Goal: Information Seeking & Learning: Learn about a topic

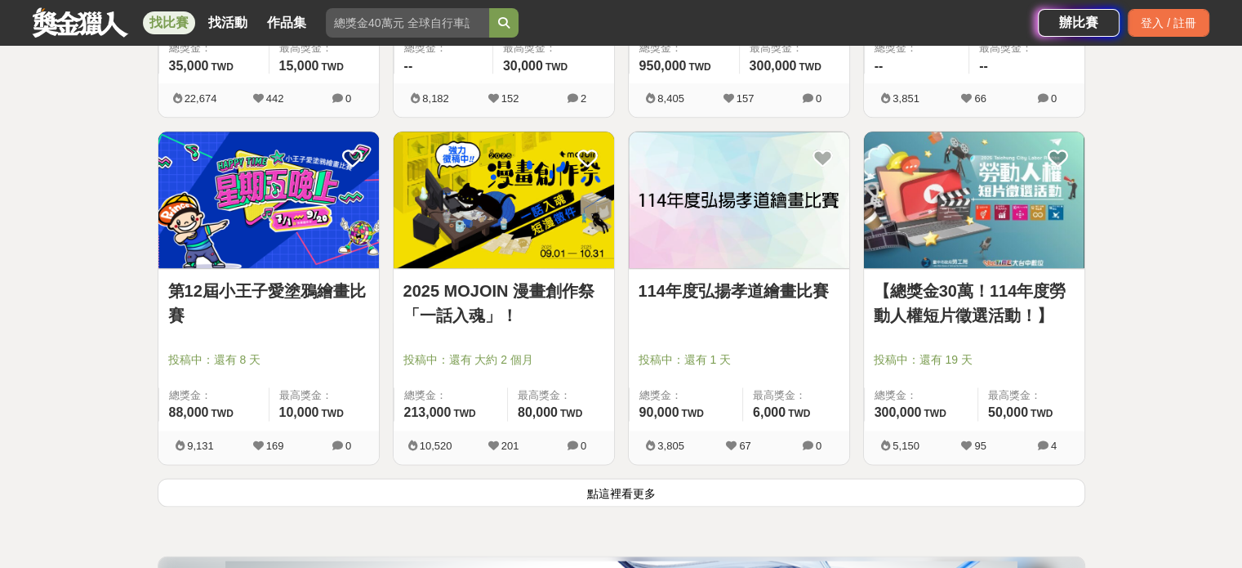
scroll to position [2041, 0]
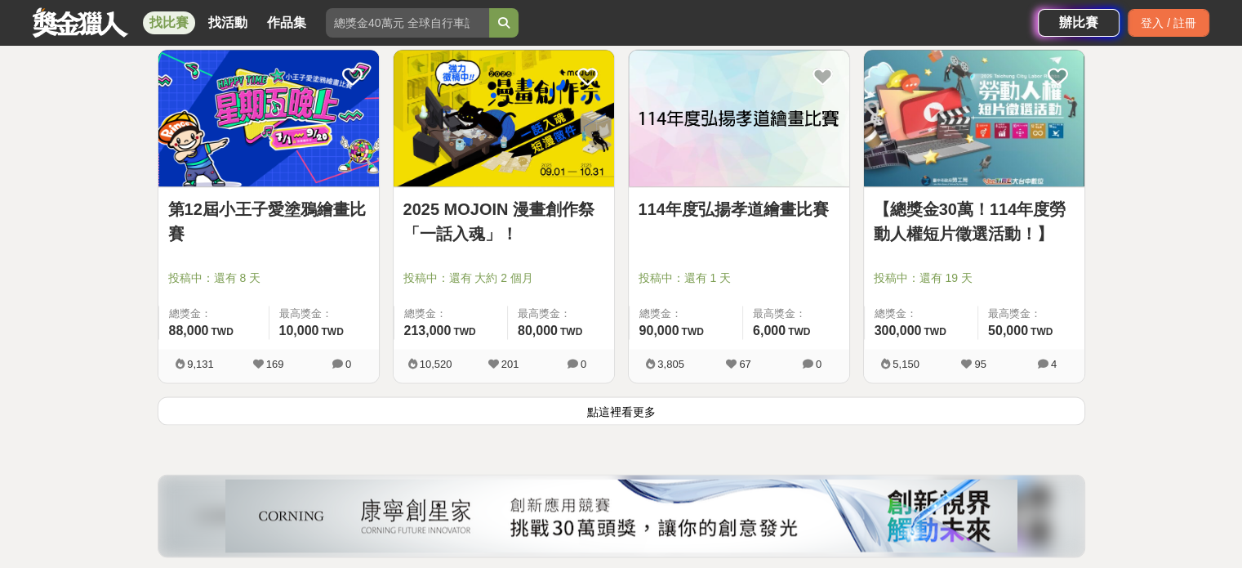
click at [597, 416] on button "點這裡看更多" at bounding box center [622, 410] width 928 height 29
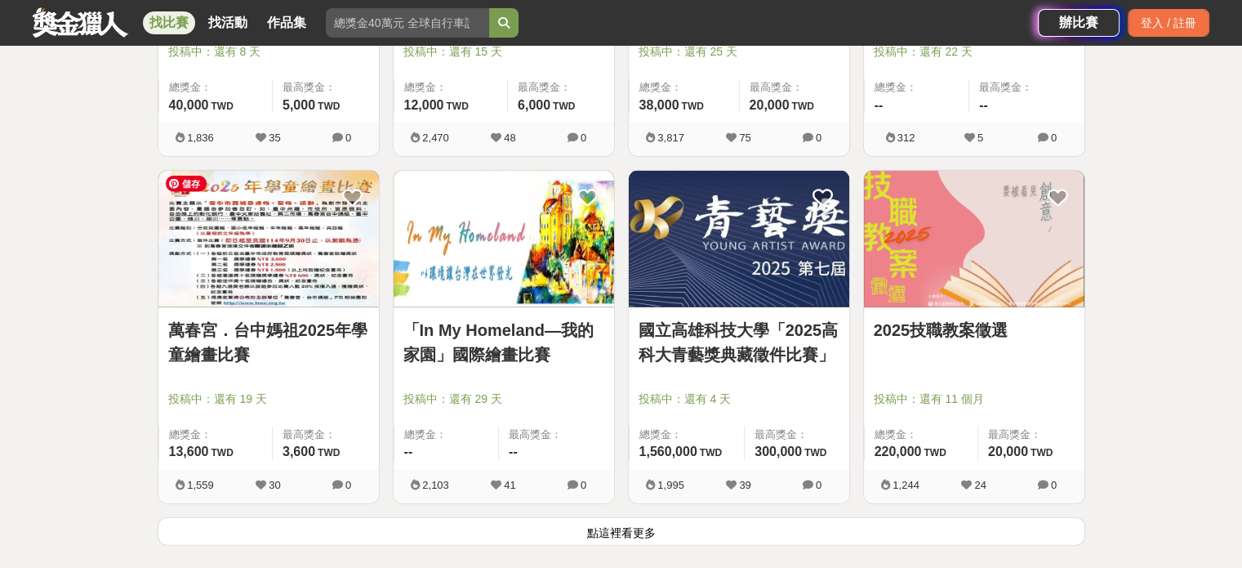
scroll to position [4083, 0]
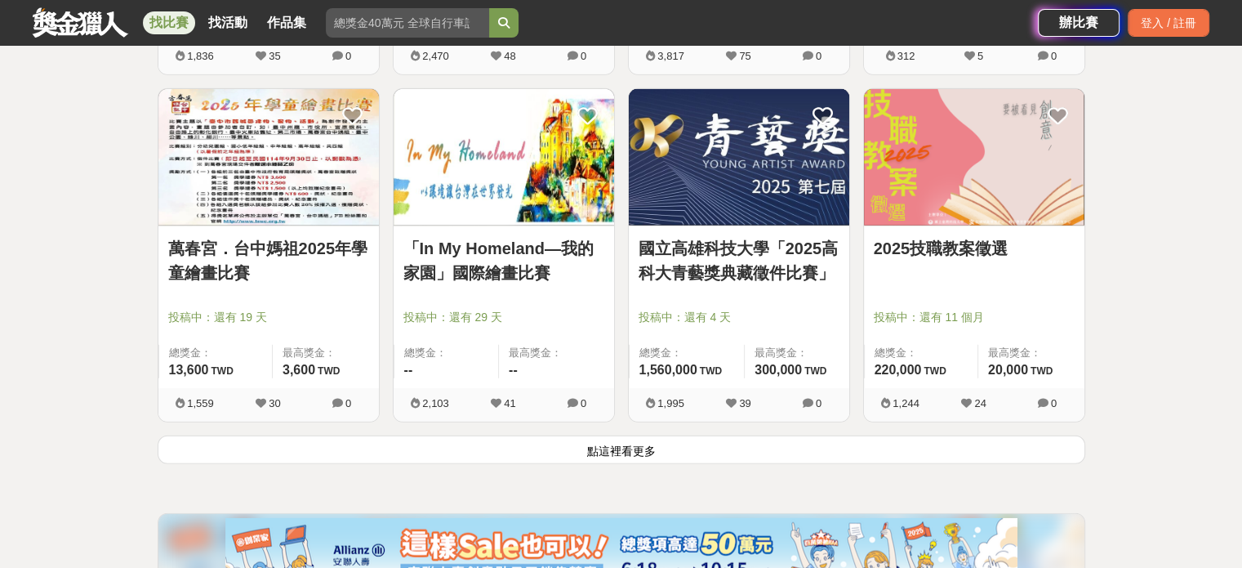
click at [571, 443] on button "點這裡看更多" at bounding box center [622, 449] width 928 height 29
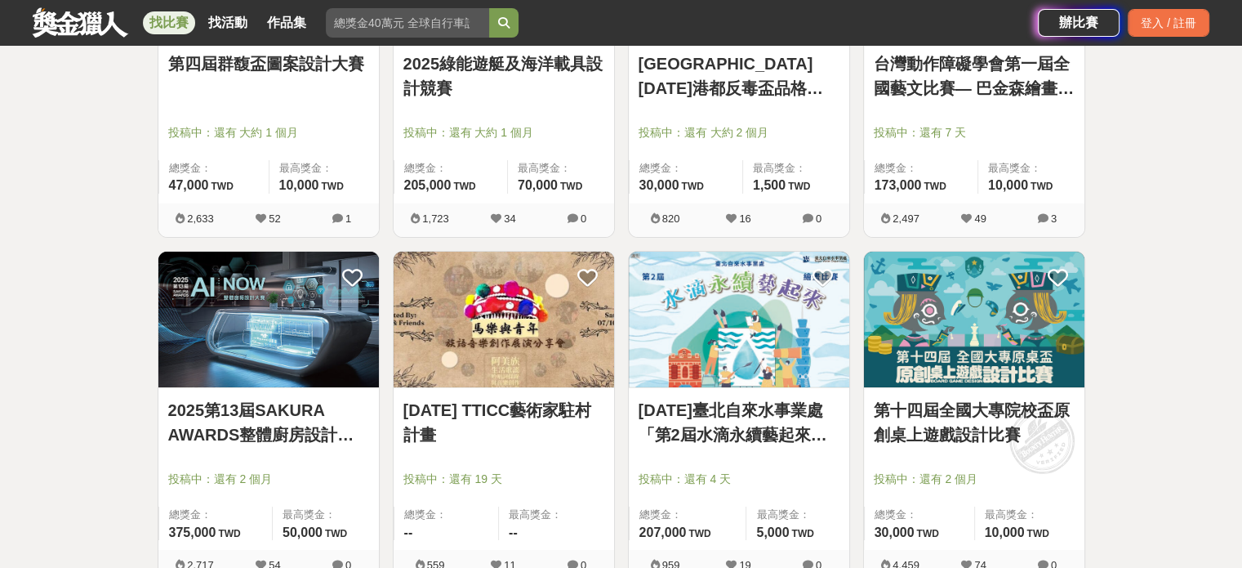
scroll to position [5389, 0]
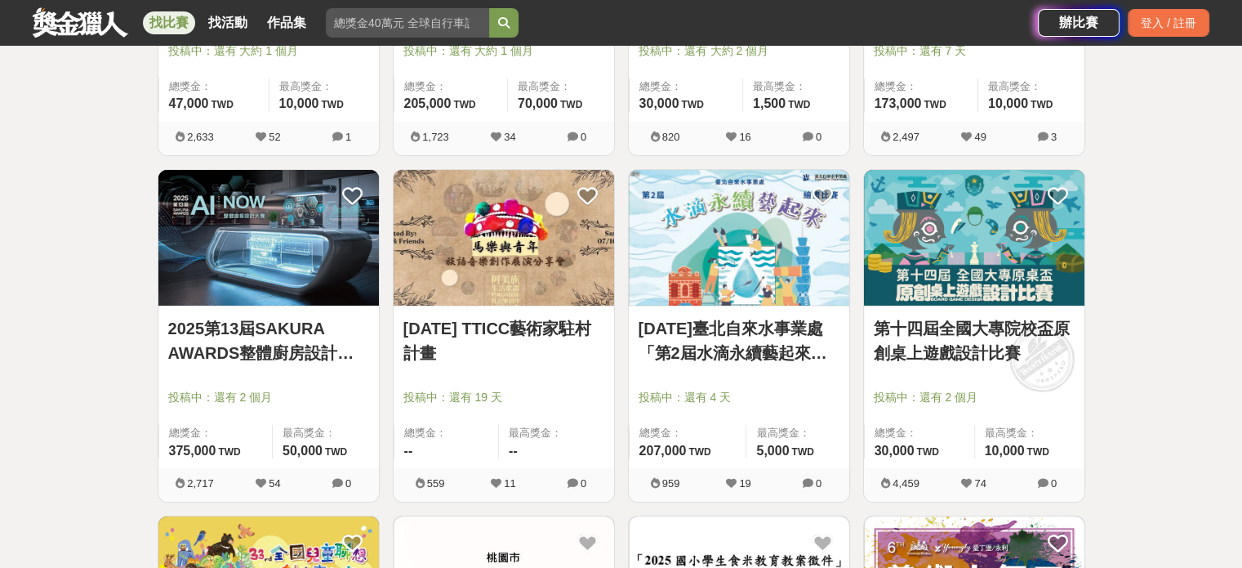
drag, startPoint x: 263, startPoint y: 337, endPoint x: 36, endPoint y: 327, distance: 227.2
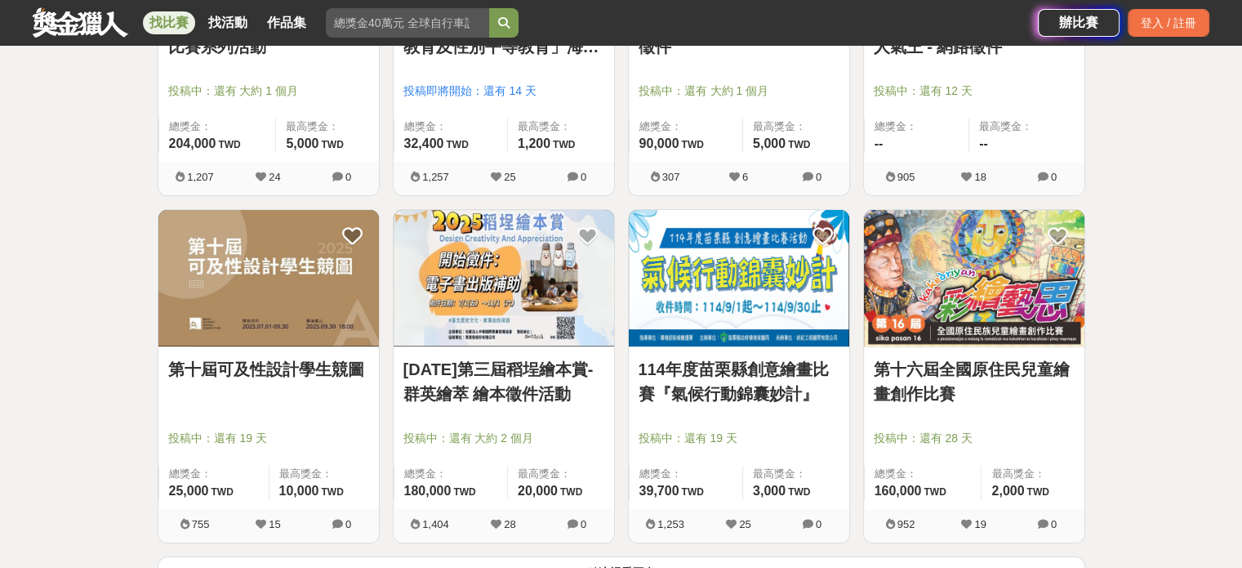
scroll to position [6124, 0]
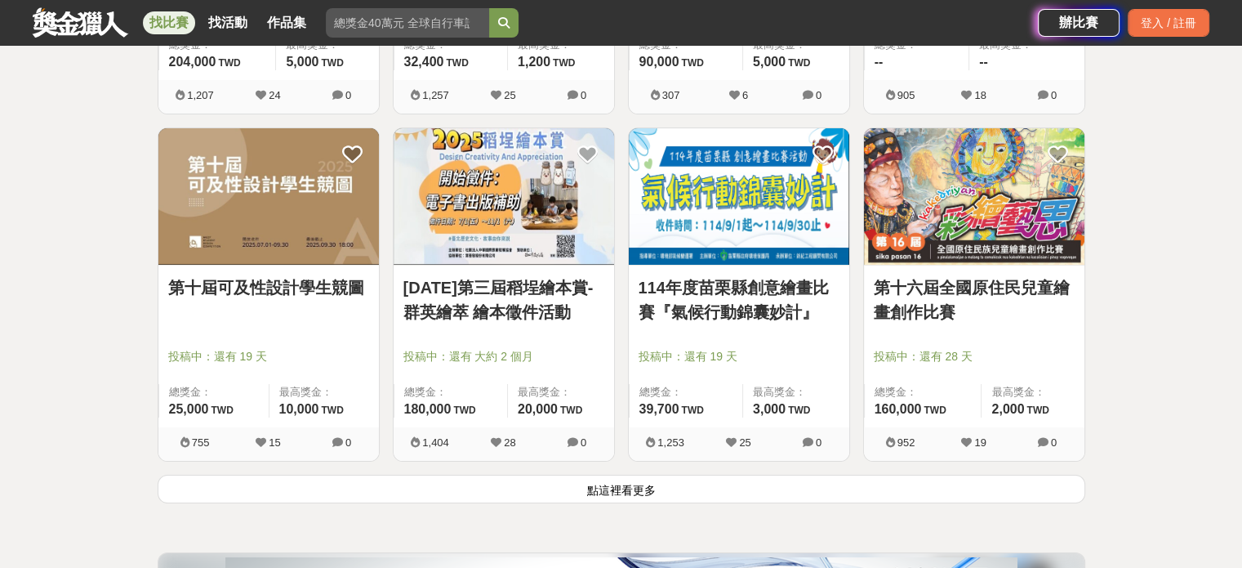
click at [909, 490] on button "點這裡看更多" at bounding box center [622, 488] width 928 height 29
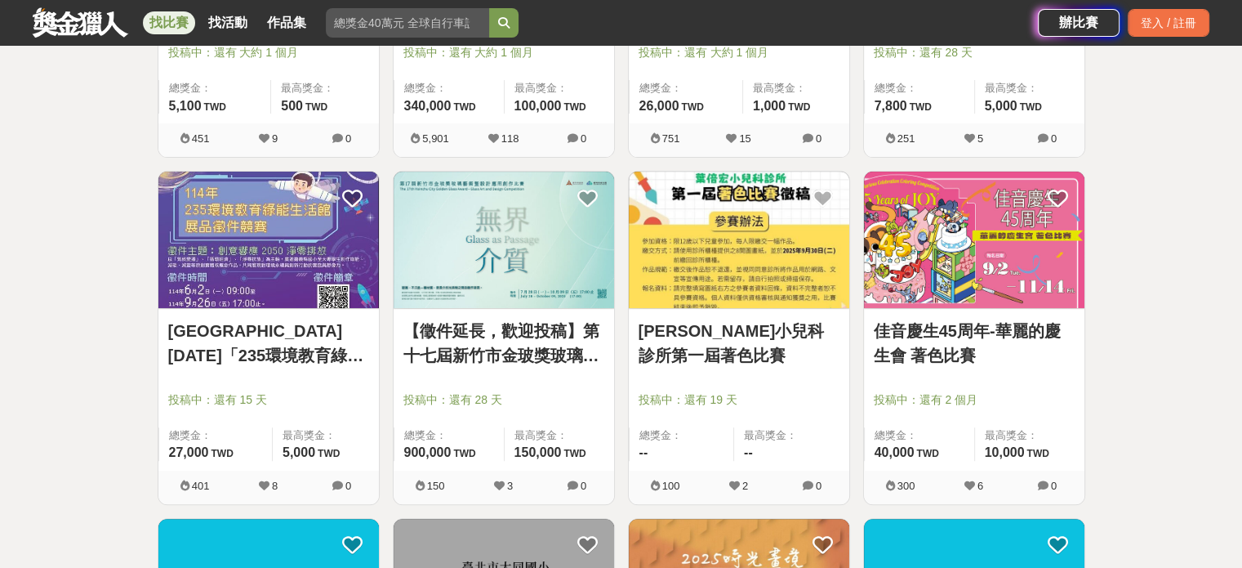
scroll to position [6777, 0]
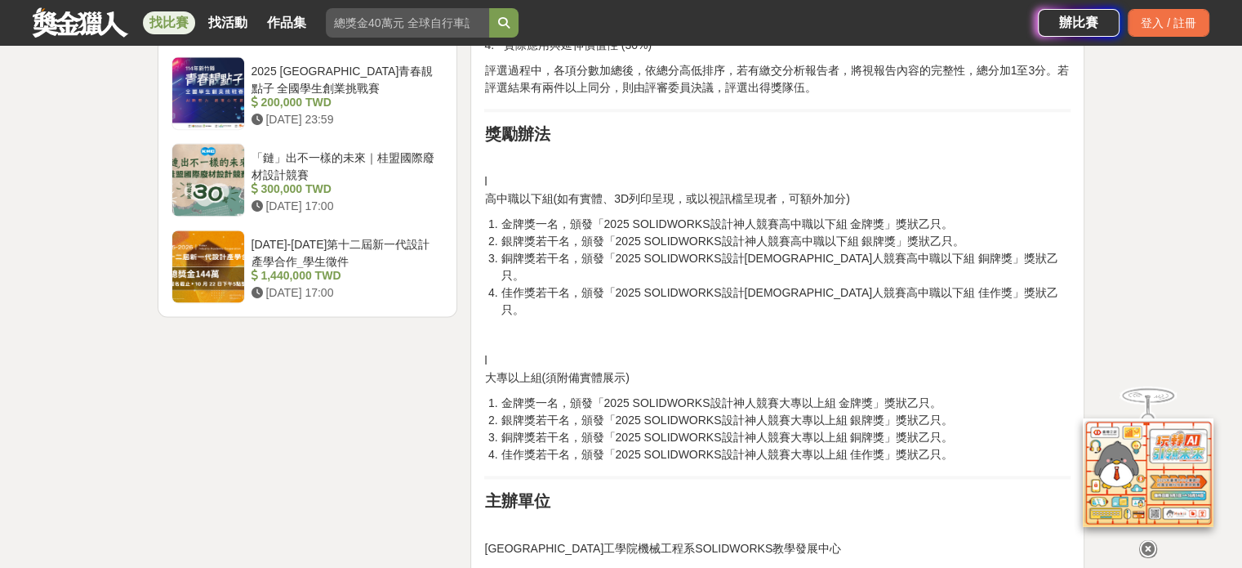
scroll to position [2286, 0]
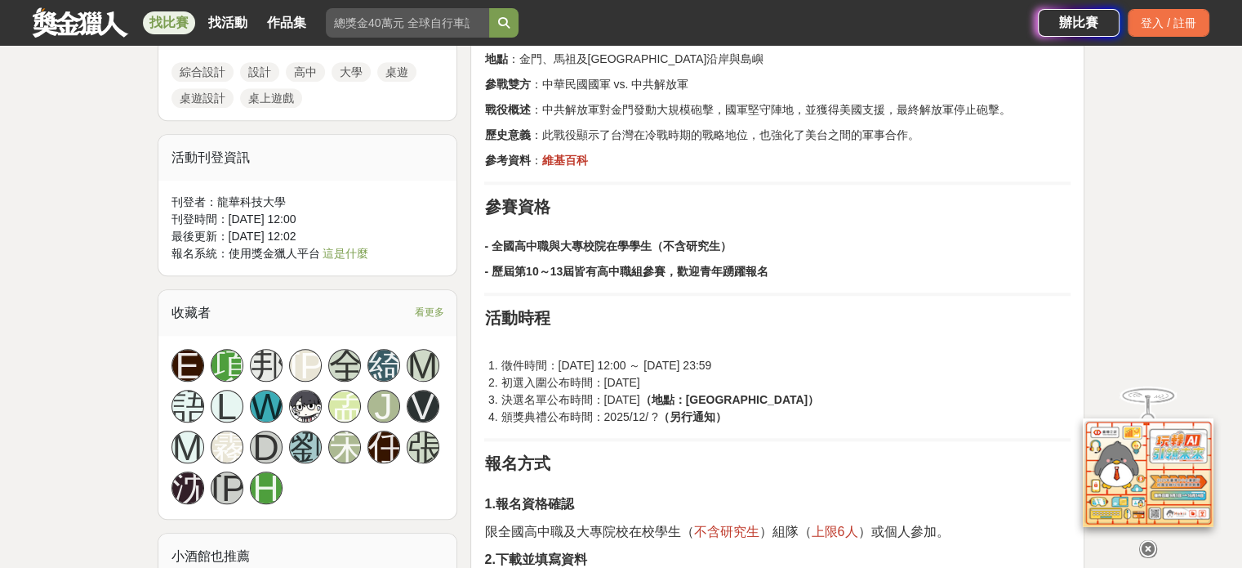
scroll to position [1225, 0]
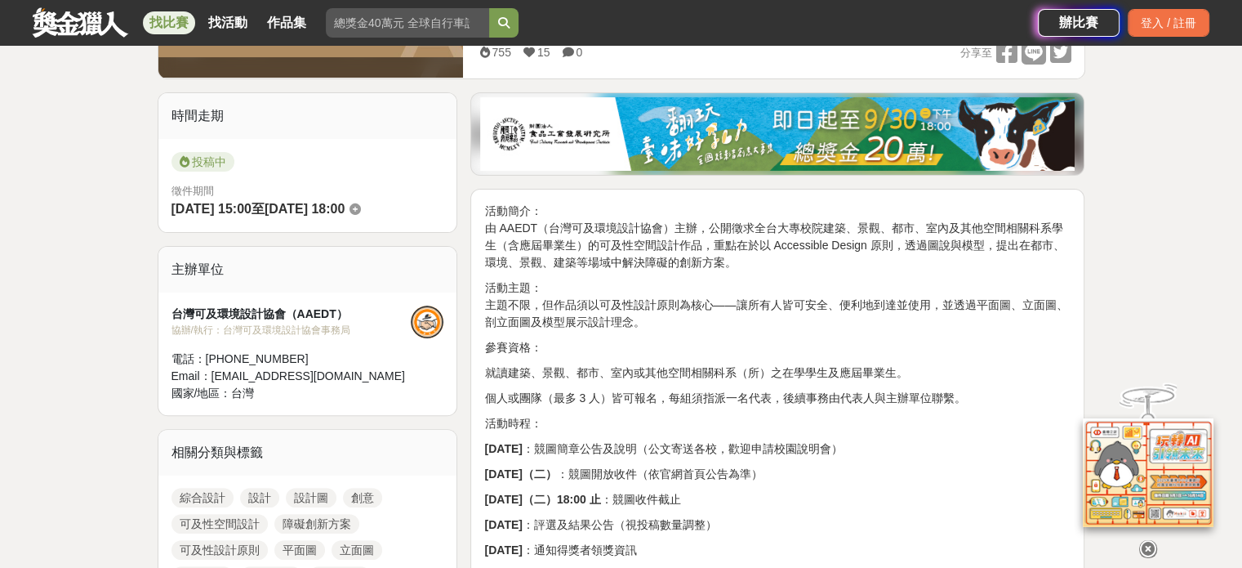
scroll to position [490, 0]
